Goal: Information Seeking & Learning: Learn about a topic

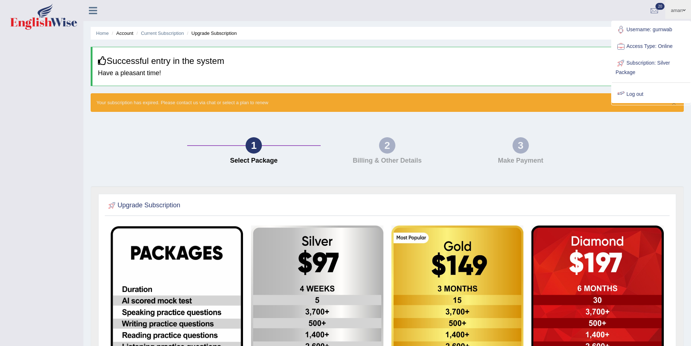
drag, startPoint x: 75, startPoint y: 49, endPoint x: 79, endPoint y: 42, distance: 8.6
click at [77, 48] on nav "Toggle navigation" at bounding box center [41, 45] width 83 height 18
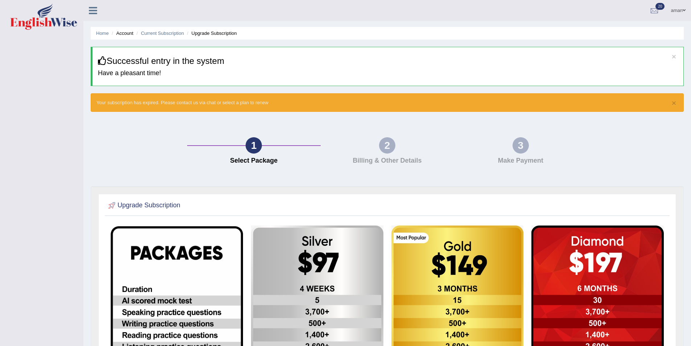
click at [93, 14] on icon at bounding box center [93, 10] width 8 height 9
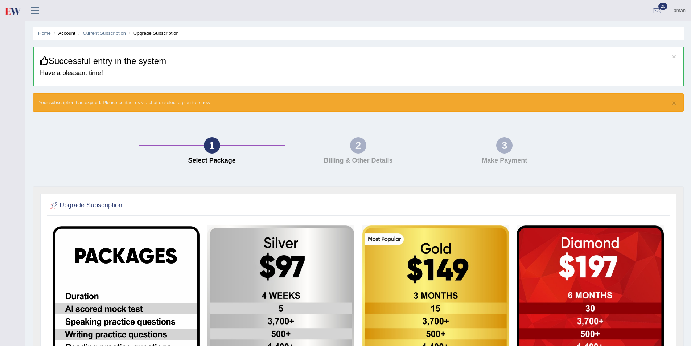
click at [675, 12] on link "aman" at bounding box center [679, 9] width 23 height 19
click at [583, 159] on div "1 Select Package 2 Billing & Other Details 3 Make Payment" at bounding box center [358, 152] width 659 height 67
click at [39, 9] on icon at bounding box center [35, 10] width 8 height 9
click at [0, 0] on img at bounding box center [0, 0] width 0 height 0
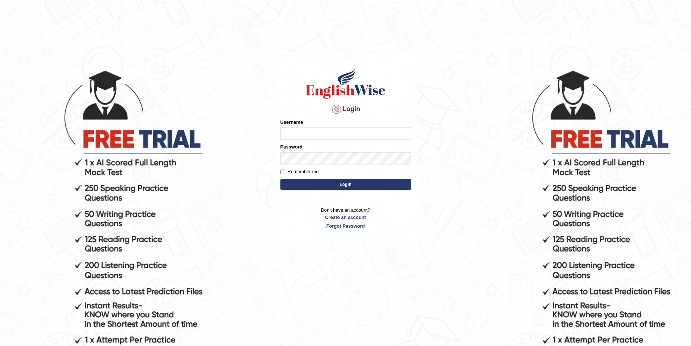
type input "James_wise38"
drag, startPoint x: 346, startPoint y: 134, endPoint x: 285, endPoint y: 129, distance: 61.5
click at [285, 129] on input "James_wise38" at bounding box center [346, 133] width 131 height 12
click at [293, 135] on input "EndlishWiseGC" at bounding box center [346, 133] width 131 height 12
type input "EnglishWiseGC"
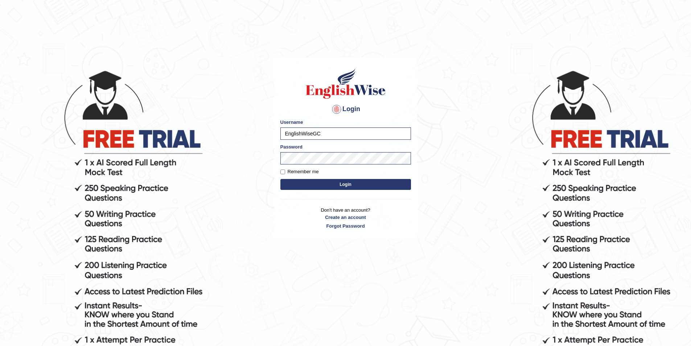
click at [351, 182] on button "Login" at bounding box center [346, 184] width 131 height 11
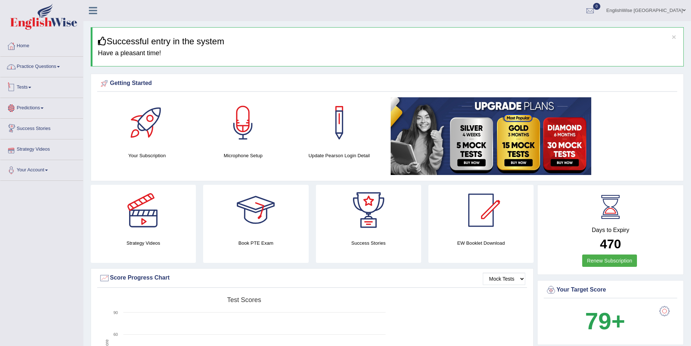
click at [59, 68] on link "Practice Questions" at bounding box center [41, 66] width 83 height 18
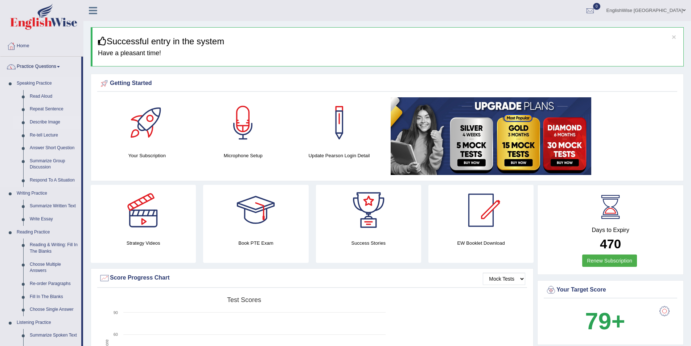
click at [45, 124] on link "Describe Image" at bounding box center [53, 122] width 55 height 13
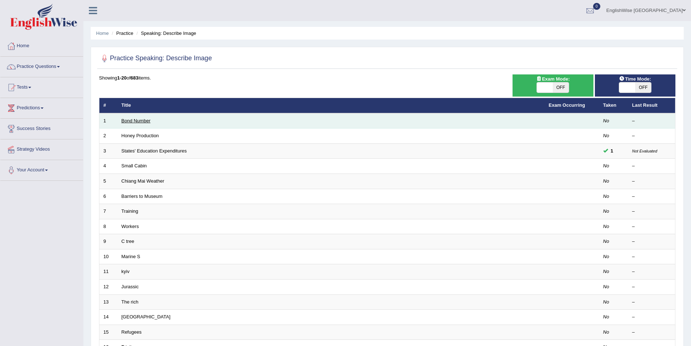
click at [146, 122] on link "Bond Number" at bounding box center [136, 120] width 29 height 5
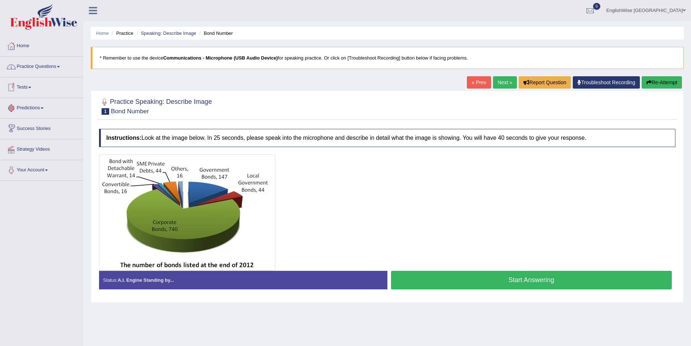
click at [67, 67] on link "Practice Questions" at bounding box center [41, 66] width 83 height 18
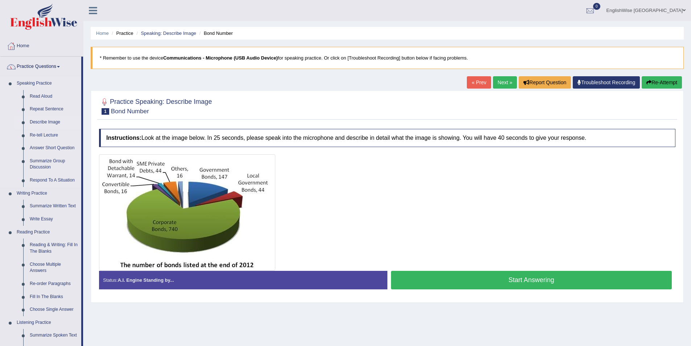
click at [54, 122] on link "Describe Image" at bounding box center [53, 122] width 55 height 13
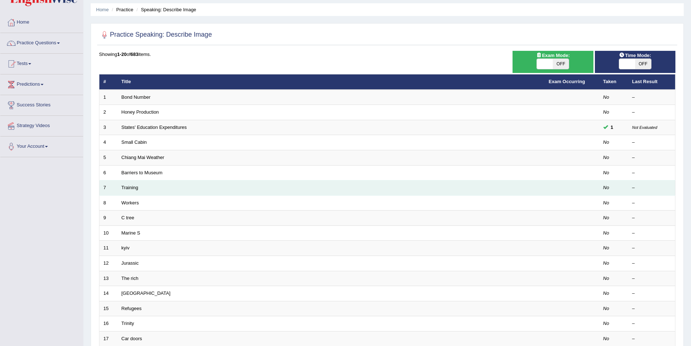
scroll to position [36, 0]
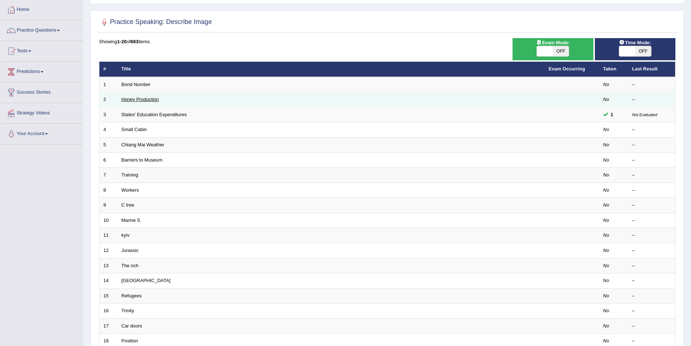
click at [145, 100] on link "Honey Production" at bounding box center [140, 99] width 37 height 5
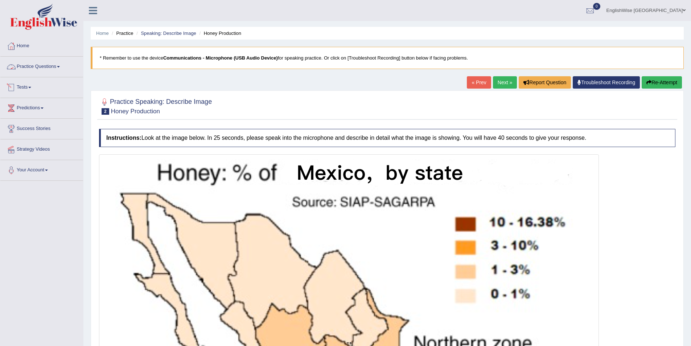
click at [56, 68] on link "Practice Questions" at bounding box center [41, 66] width 83 height 18
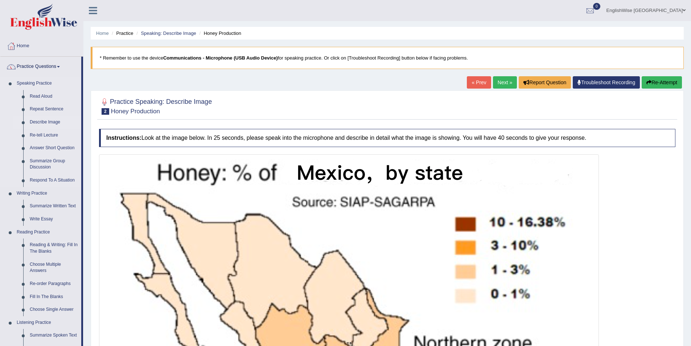
click at [44, 120] on link "Describe Image" at bounding box center [53, 122] width 55 height 13
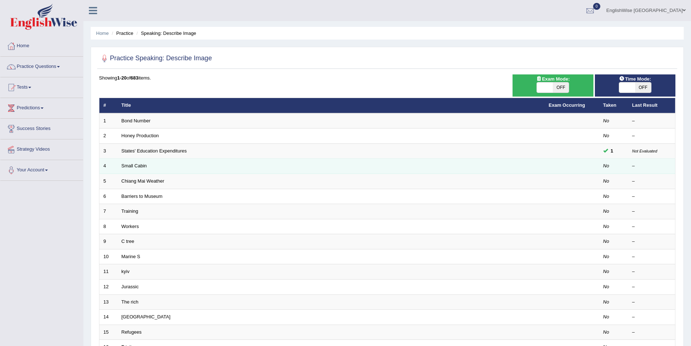
click at [143, 169] on td "Small Cabin" at bounding box center [332, 166] width 428 height 15
click at [142, 166] on link "Small Cabin" at bounding box center [134, 165] width 25 height 5
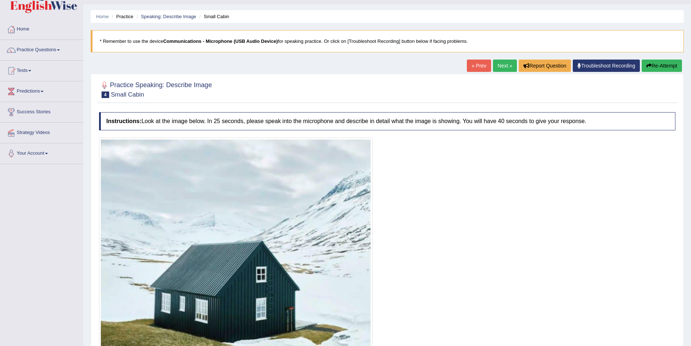
scroll to position [14, 0]
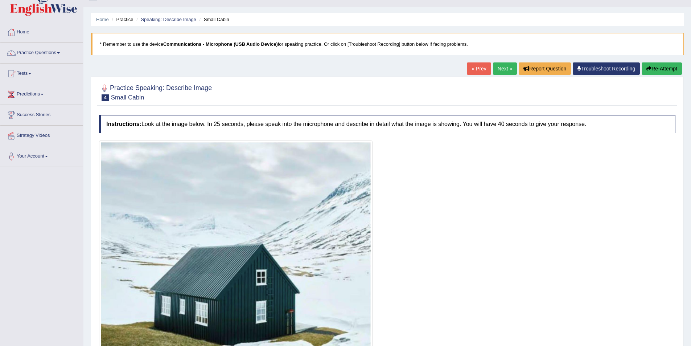
click at [505, 67] on link "Next »" at bounding box center [505, 68] width 24 height 12
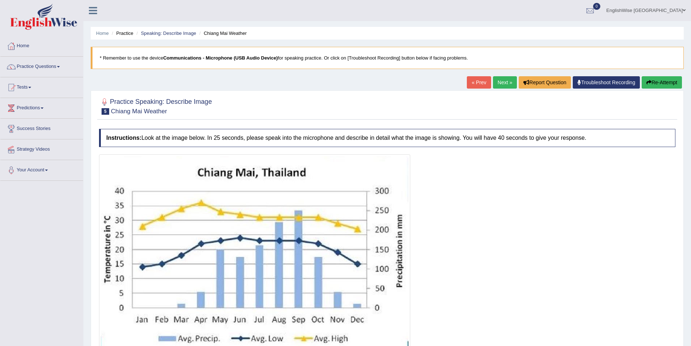
click at [499, 79] on link "Next »" at bounding box center [505, 82] width 24 height 12
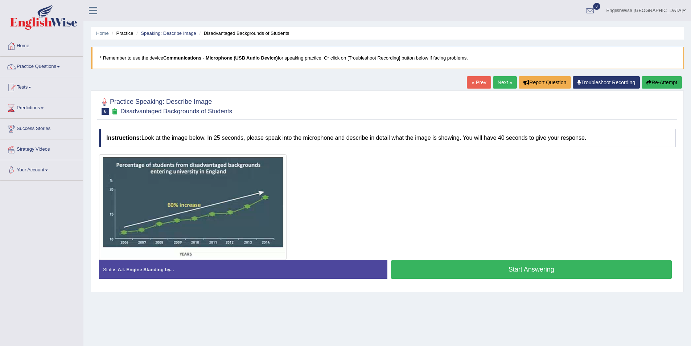
click at [499, 82] on link "Next »" at bounding box center [505, 82] width 24 height 12
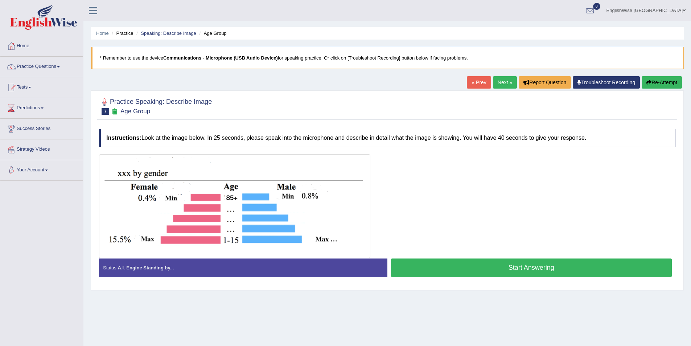
click at [499, 82] on link "Next »" at bounding box center [505, 82] width 24 height 12
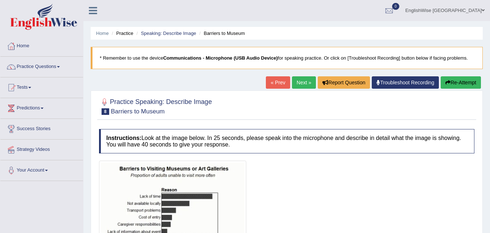
click at [263, 109] on div at bounding box center [287, 106] width 376 height 22
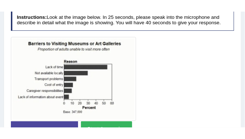
scroll to position [130, 0]
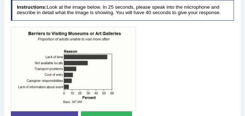
click at [192, 55] on div at bounding box center [123, 69] width 224 height 84
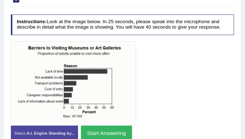
scroll to position [122, 0]
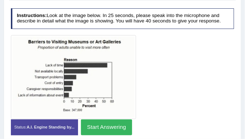
click at [206, 77] on div at bounding box center [123, 77] width 224 height 84
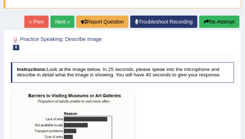
scroll to position [67, 0]
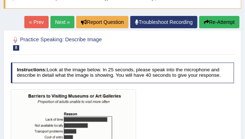
click at [35, 21] on link "« Prev" at bounding box center [36, 22] width 24 height 12
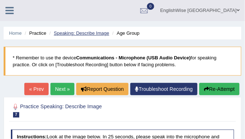
click at [86, 33] on link "Speaking: Describe Image" at bounding box center [81, 32] width 55 height 5
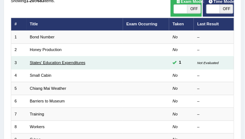
scroll to position [73, 0]
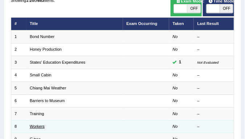
click at [42, 126] on link "Workers" at bounding box center [37, 126] width 15 height 4
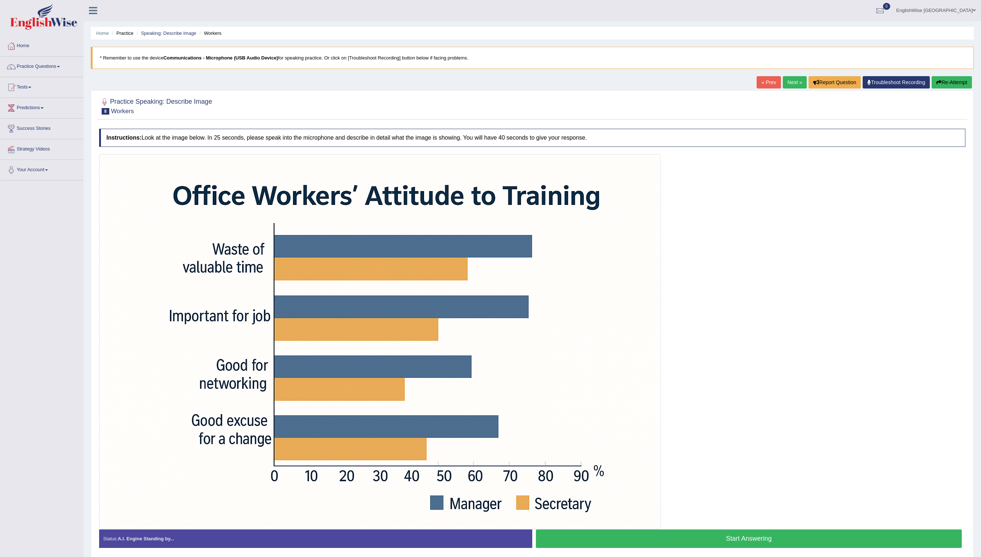
scroll to position [32, 0]
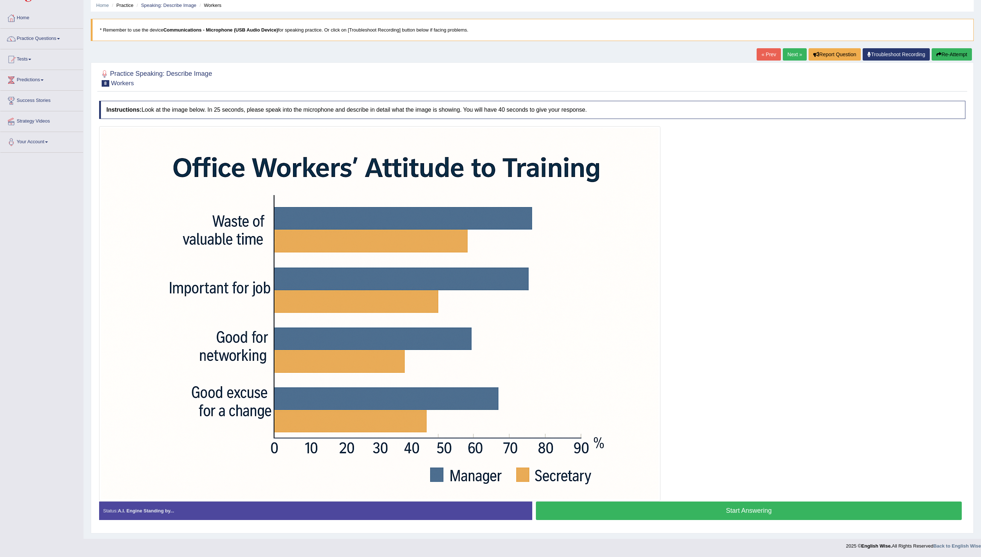
click at [245, 52] on link "Next »" at bounding box center [794, 54] width 24 height 12
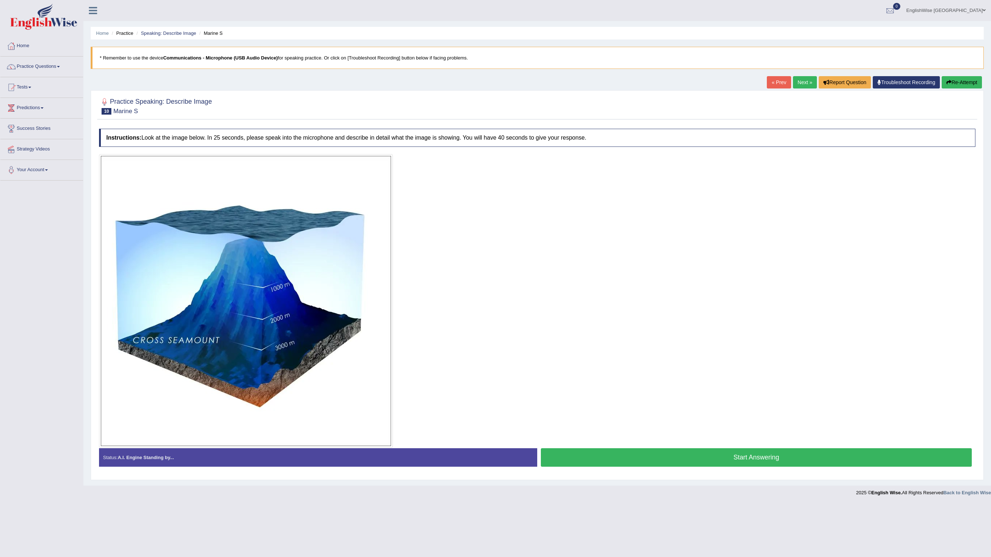
click at [801, 78] on link "Next »" at bounding box center [805, 82] width 24 height 12
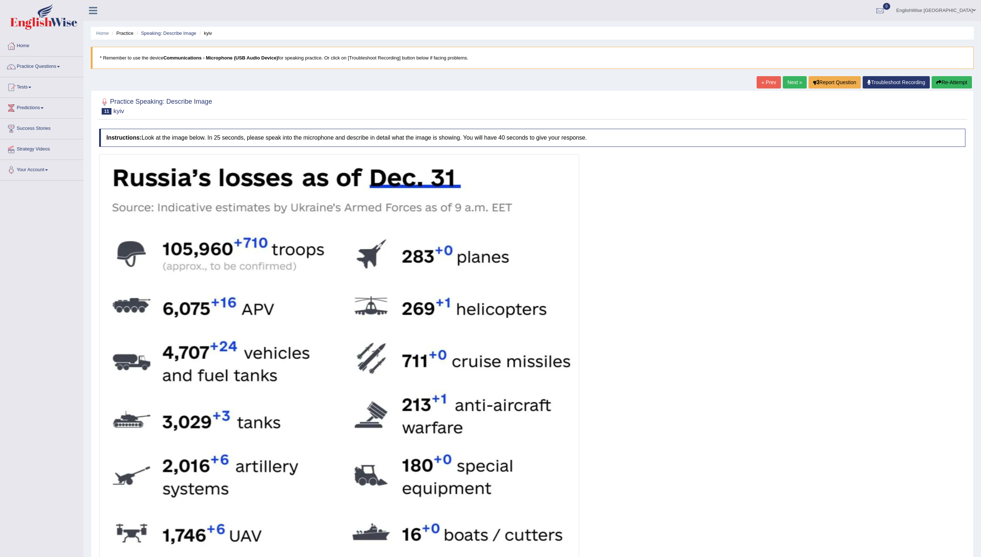
click at [793, 84] on link "Next »" at bounding box center [794, 82] width 24 height 12
click at [785, 85] on link "Next »" at bounding box center [794, 82] width 24 height 12
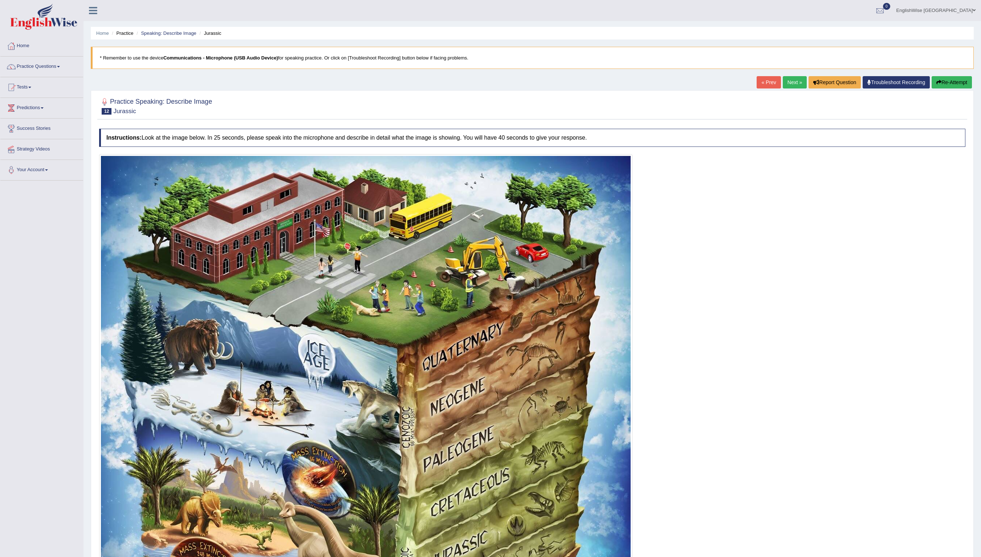
click at [789, 84] on link "Next »" at bounding box center [794, 82] width 24 height 12
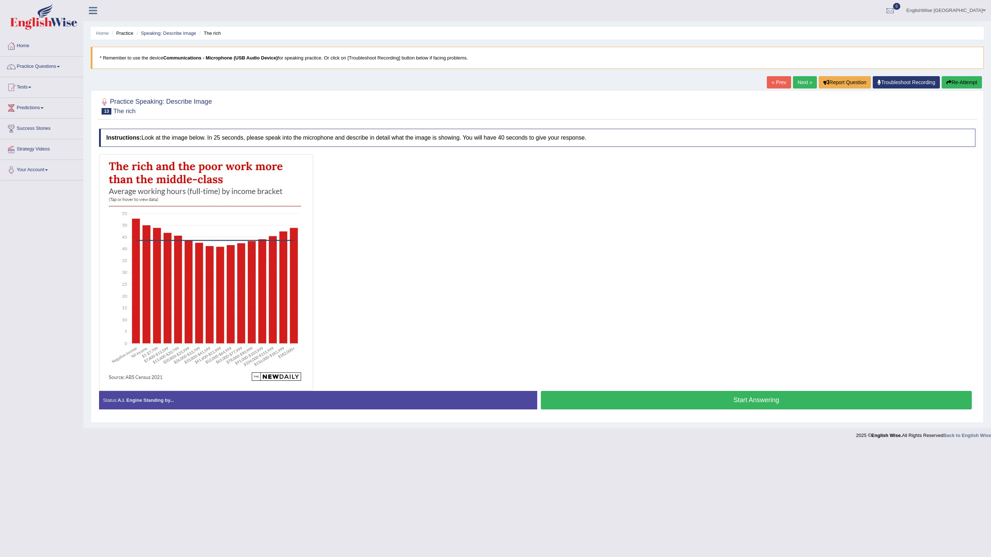
click at [795, 84] on link "Next »" at bounding box center [805, 82] width 24 height 12
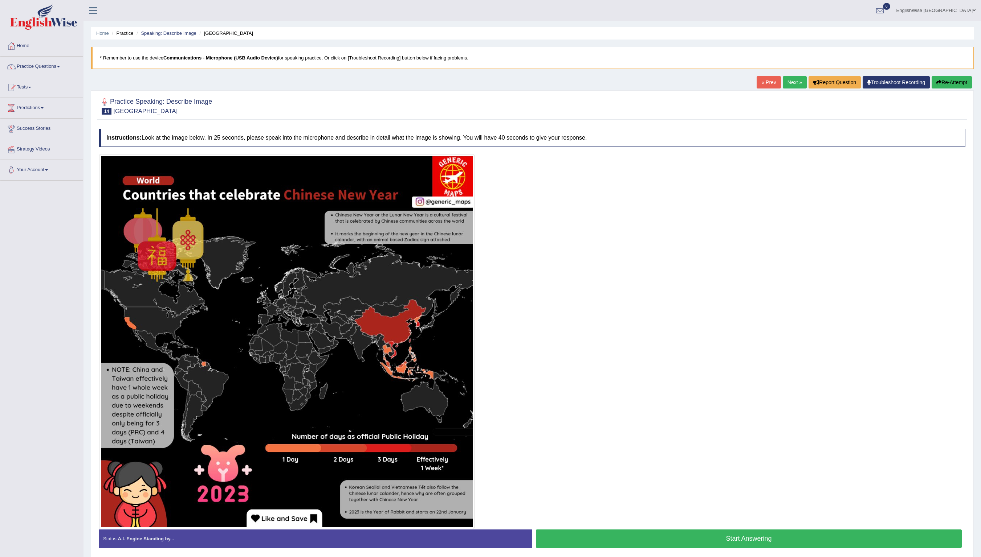
click at [791, 85] on link "Next »" at bounding box center [794, 82] width 24 height 12
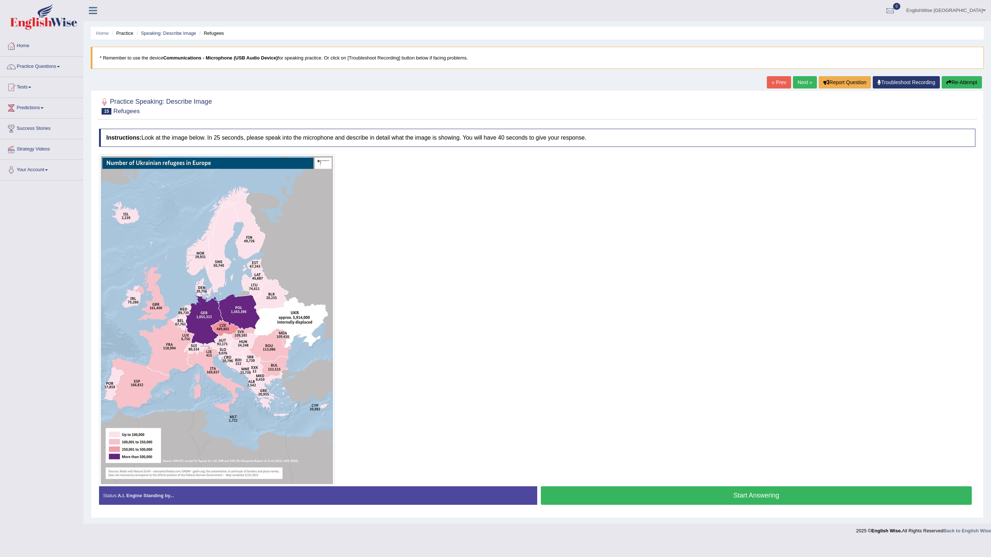
click at [799, 82] on link "Next »" at bounding box center [805, 82] width 24 height 12
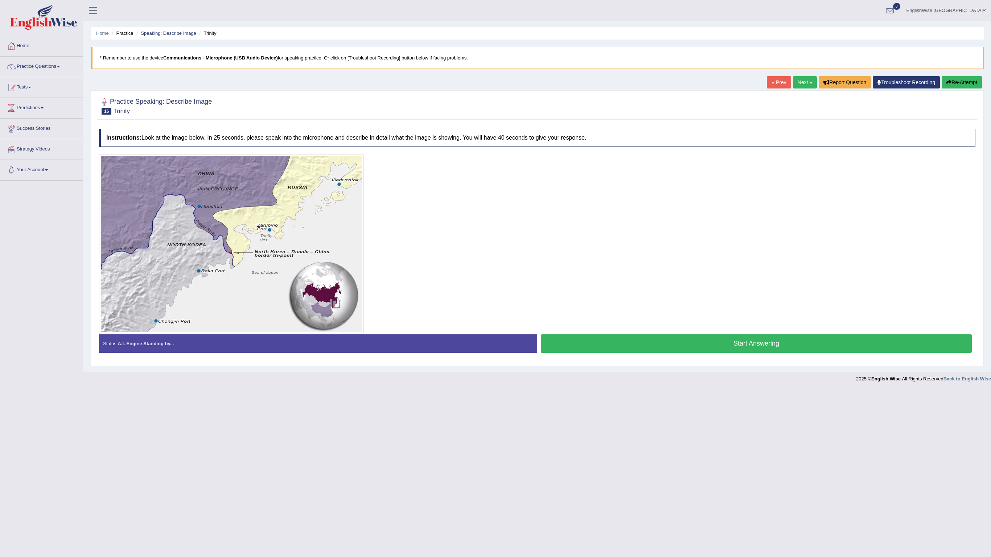
click at [799, 76] on div "Home Practice Speaking: Describe Image Trinity * Remember to use the device Com…" at bounding box center [537, 186] width 908 height 372
click at [803, 83] on link "Next »" at bounding box center [805, 82] width 24 height 12
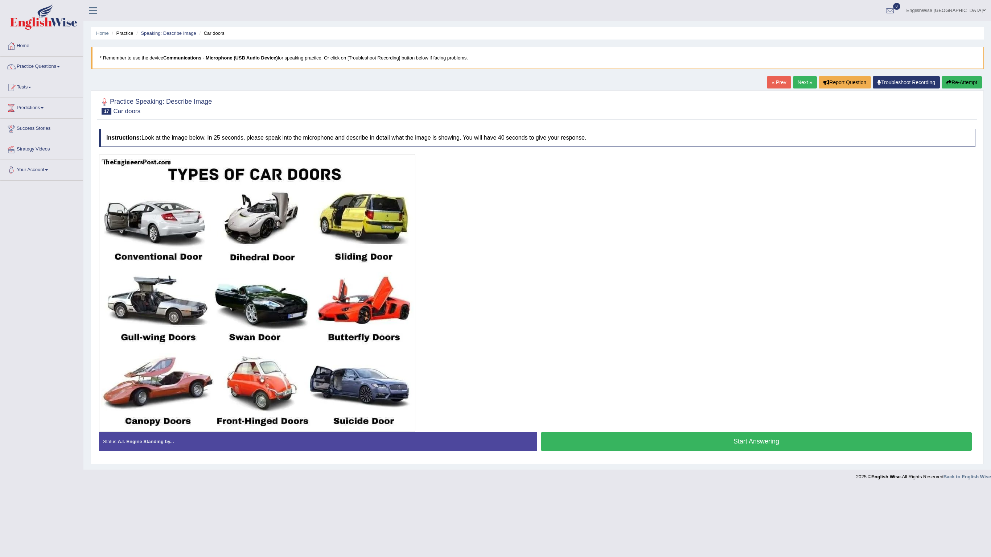
click at [793, 81] on link "Next »" at bounding box center [805, 82] width 24 height 12
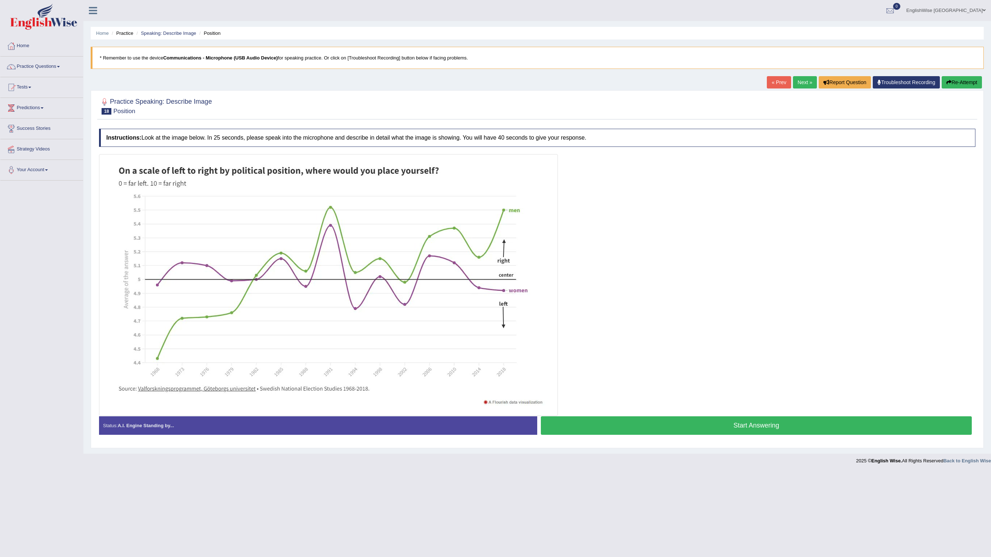
click at [793, 89] on link "Next »" at bounding box center [805, 82] width 24 height 12
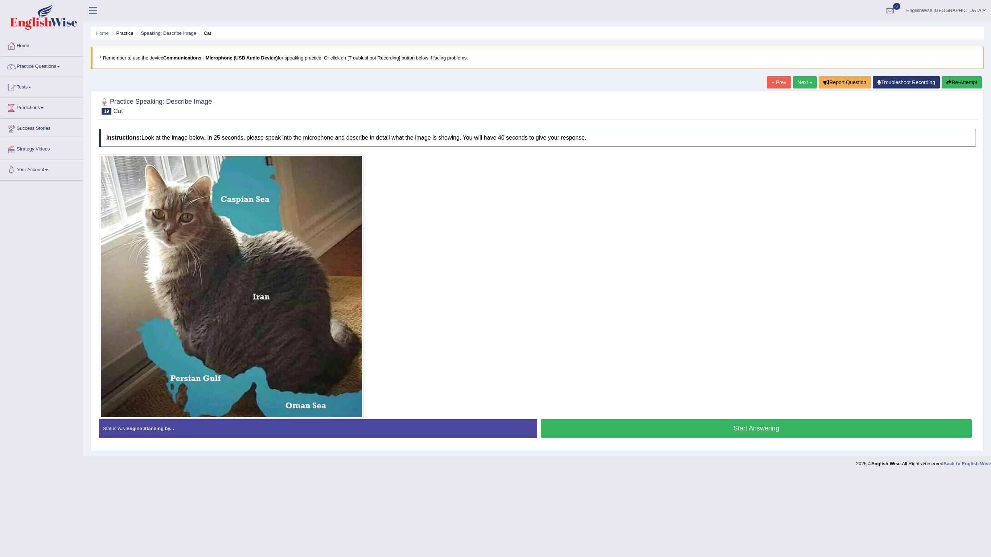
click at [794, 81] on link "Next »" at bounding box center [805, 82] width 24 height 12
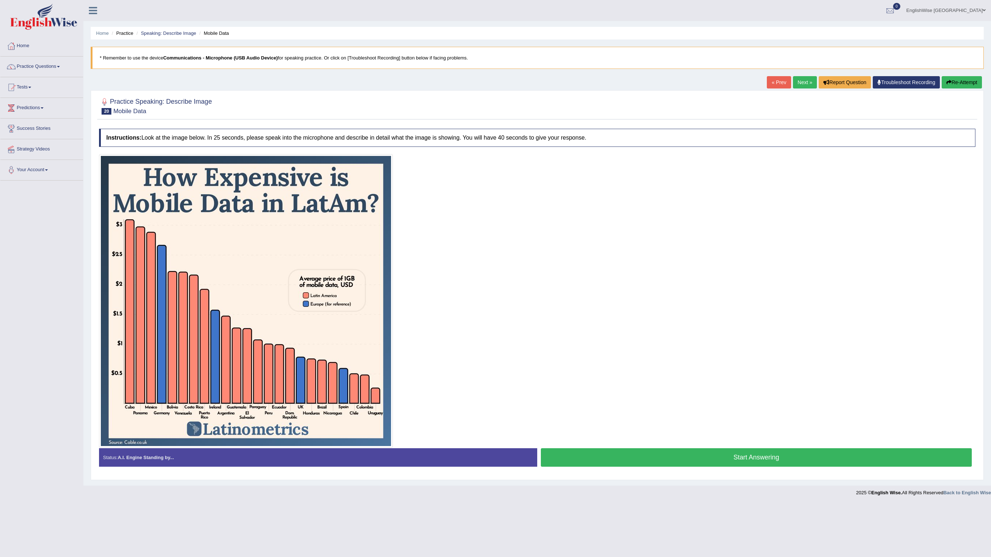
drag, startPoint x: 0, startPoint y: 0, endPoint x: 802, endPoint y: 80, distance: 806.0
click at [802, 80] on link "Next »" at bounding box center [805, 82] width 24 height 12
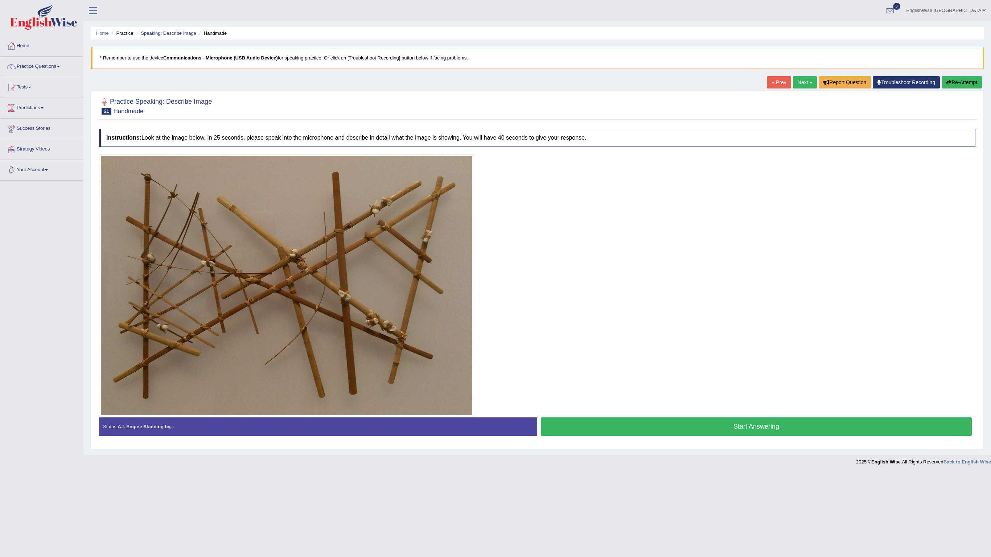
click at [802, 80] on link "Next »" at bounding box center [805, 82] width 24 height 12
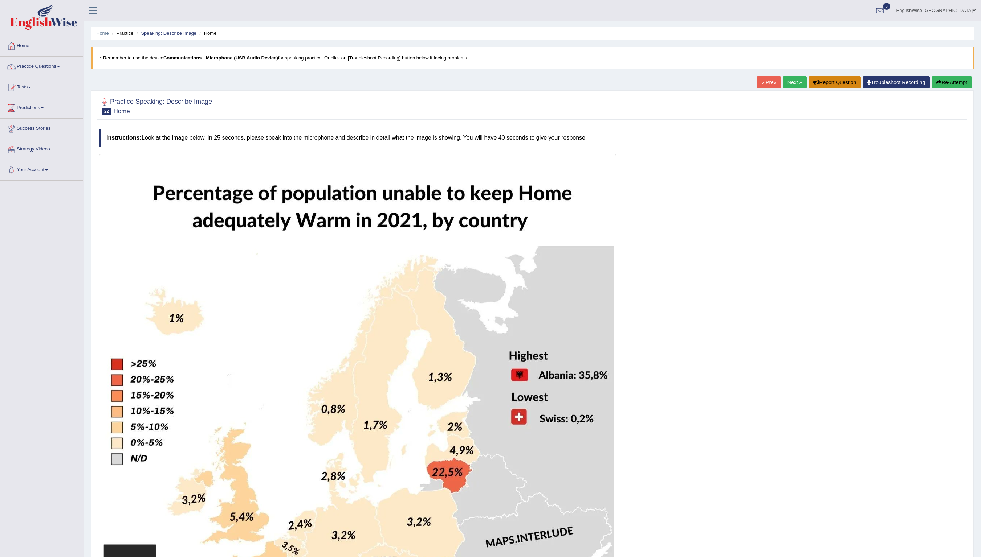
click at [808, 80] on button "Report Question" at bounding box center [834, 82] width 52 height 12
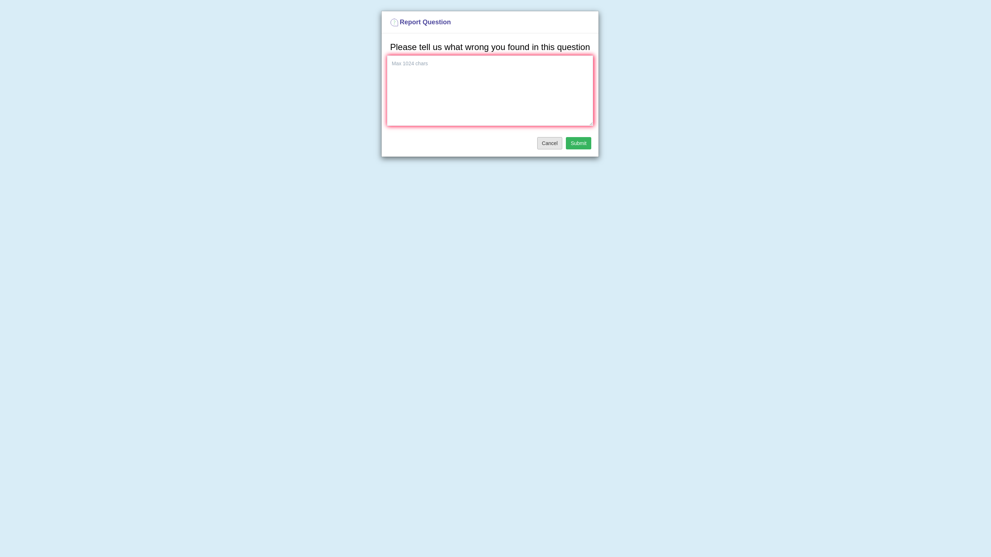
click at [554, 144] on button "Cancel" at bounding box center [549, 143] width 25 height 12
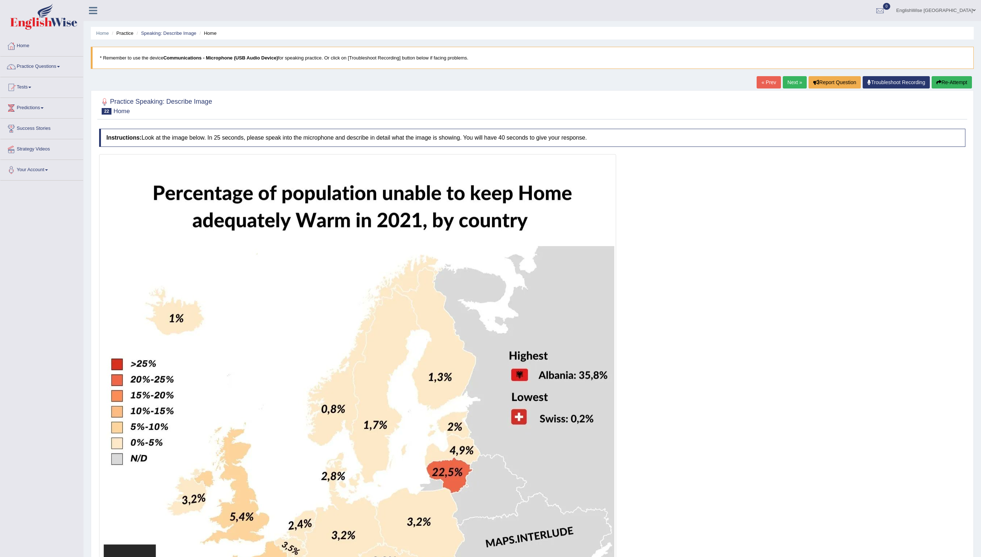
click at [784, 80] on link "Next »" at bounding box center [794, 82] width 24 height 12
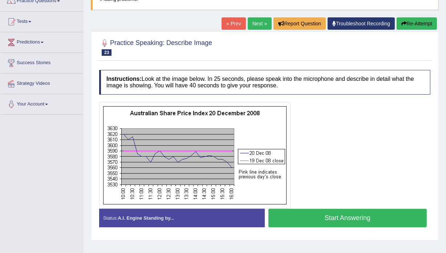
scroll to position [33, 0]
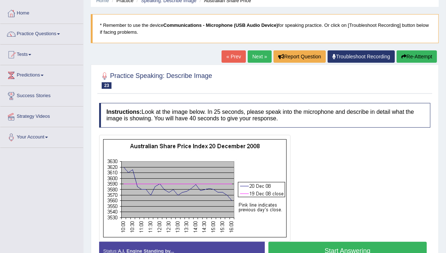
click at [262, 57] on link "Next »" at bounding box center [260, 56] width 24 height 12
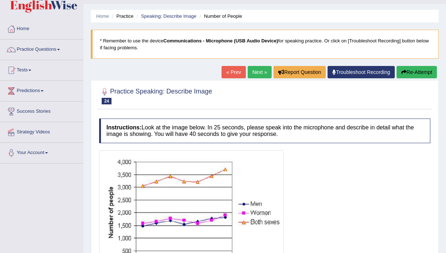
scroll to position [33, 0]
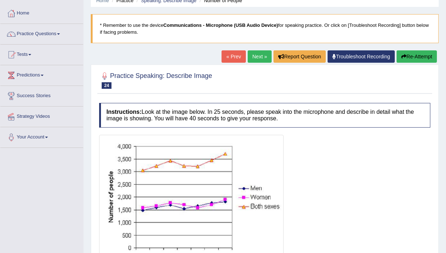
click at [251, 56] on link "Next »" at bounding box center [260, 56] width 24 height 12
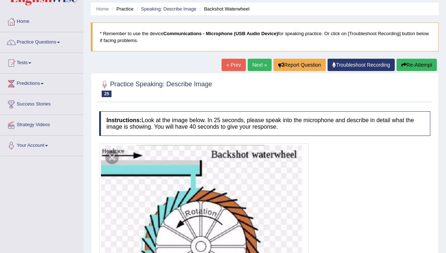
scroll to position [66, 0]
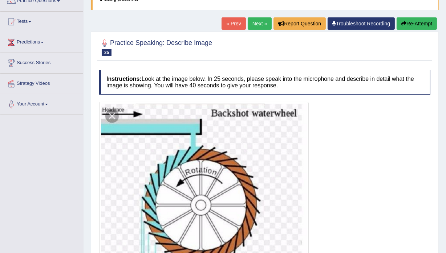
click at [256, 26] on link "Next »" at bounding box center [260, 23] width 24 height 12
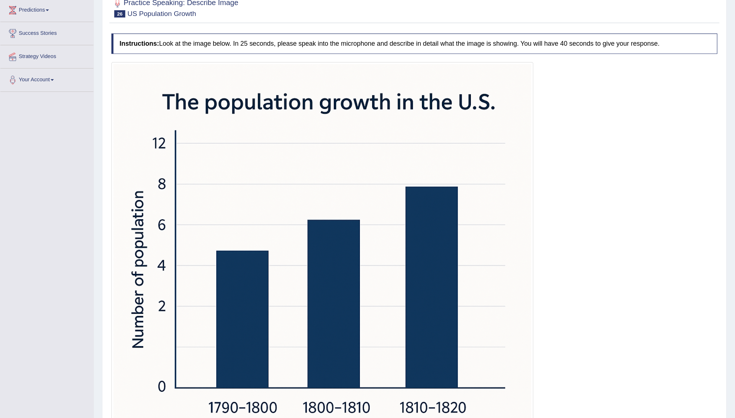
scroll to position [99, 0]
